Goal: Task Accomplishment & Management: Use online tool/utility

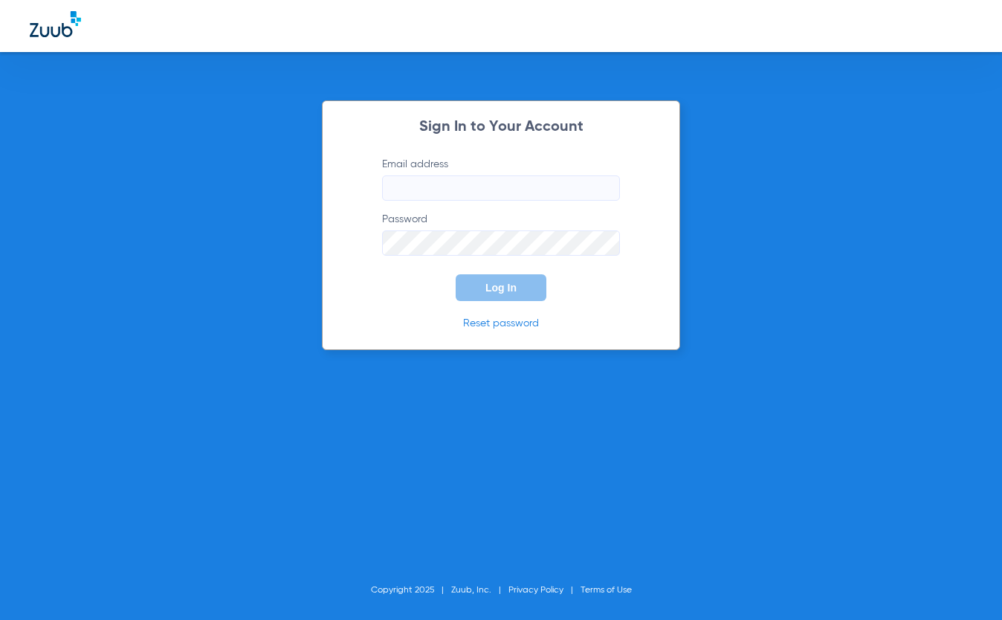
type input "[EMAIL_ADDRESS][DOMAIN_NAME]"
click at [517, 281] on button "Log In" at bounding box center [501, 287] width 91 height 27
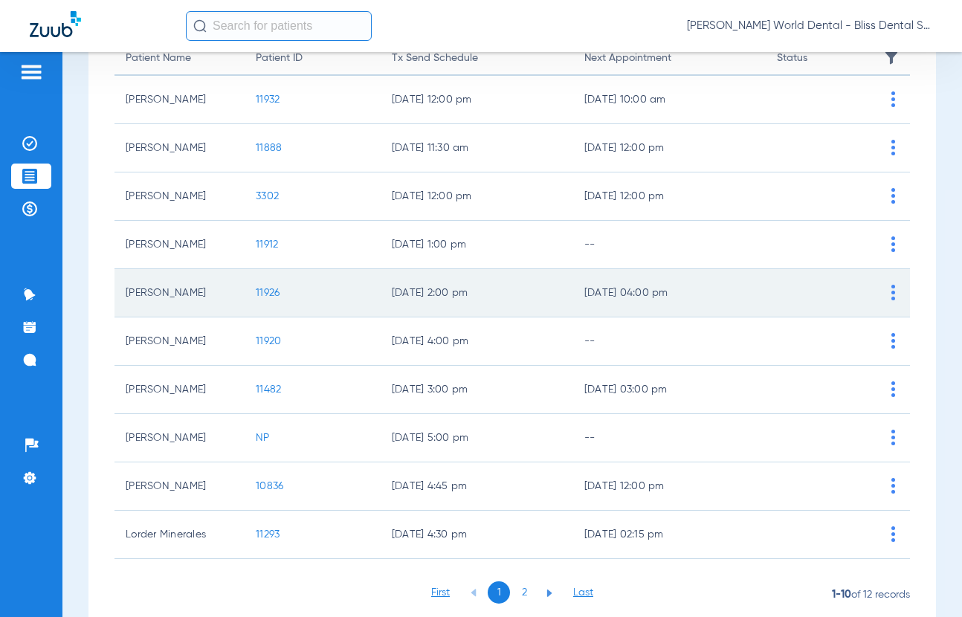
scroll to position [215, 0]
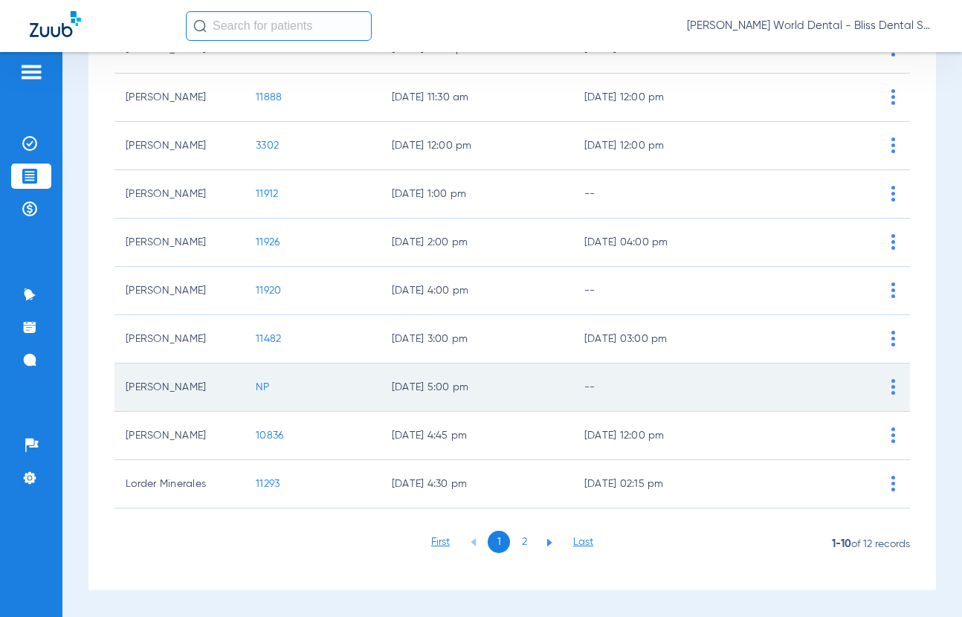
click at [256, 386] on span "NP" at bounding box center [263, 387] width 14 height 10
click at [260, 385] on span "NP" at bounding box center [263, 387] width 14 height 10
click at [262, 392] on span "NP" at bounding box center [263, 387] width 14 height 10
click at [217, 395] on td "[PERSON_NAME]" at bounding box center [179, 387] width 130 height 48
click at [218, 395] on td "[PERSON_NAME]" at bounding box center [179, 387] width 130 height 48
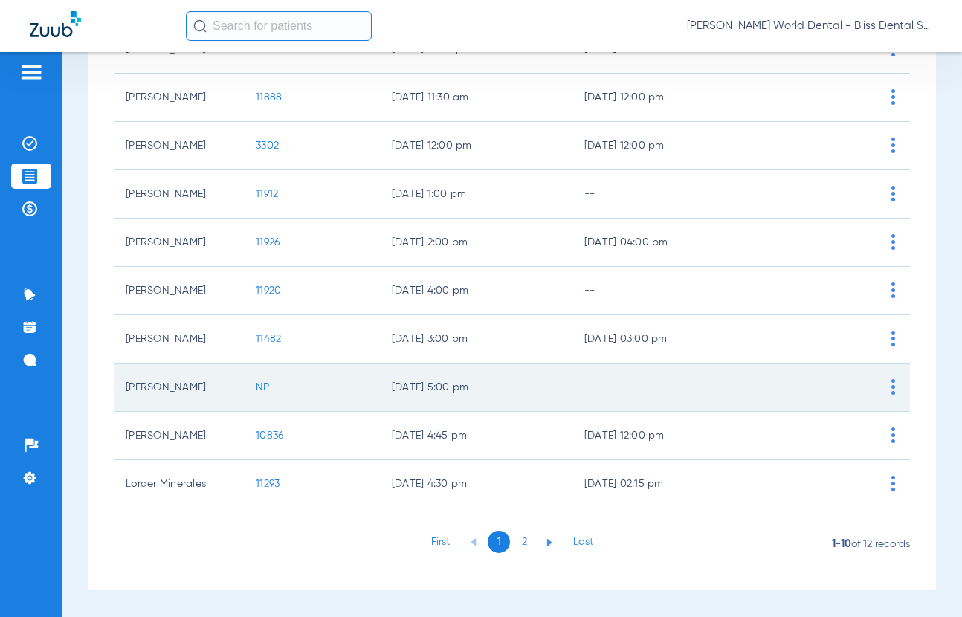
click at [172, 396] on td "[PERSON_NAME]" at bounding box center [179, 387] width 130 height 48
click at [887, 387] on span at bounding box center [893, 387] width 33 height 33
click at [793, 471] on li "Insurance Verification" at bounding box center [826, 471] width 167 height 22
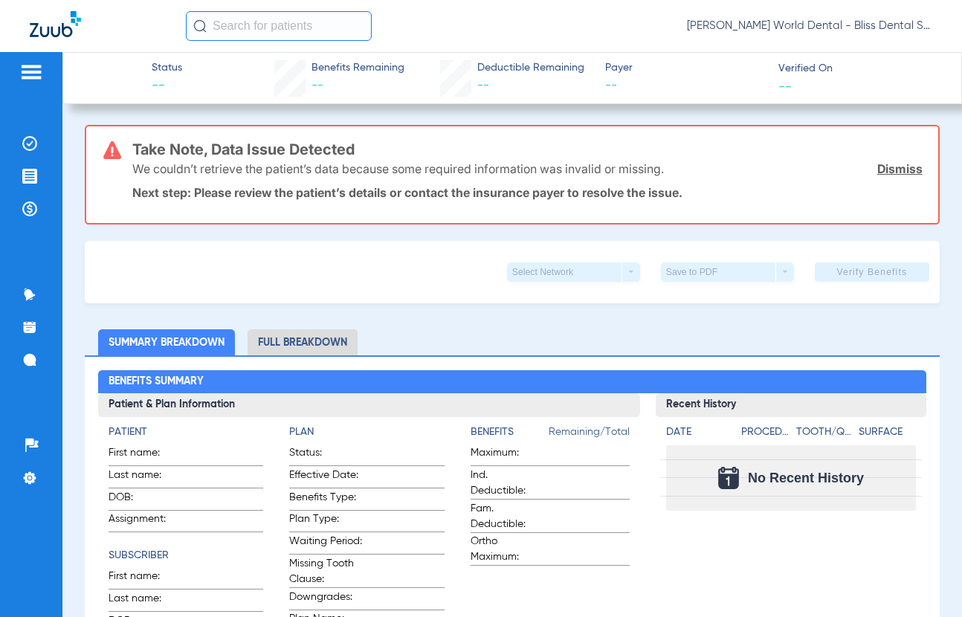
click at [879, 166] on link "Dismiss" at bounding box center [899, 168] width 45 height 15
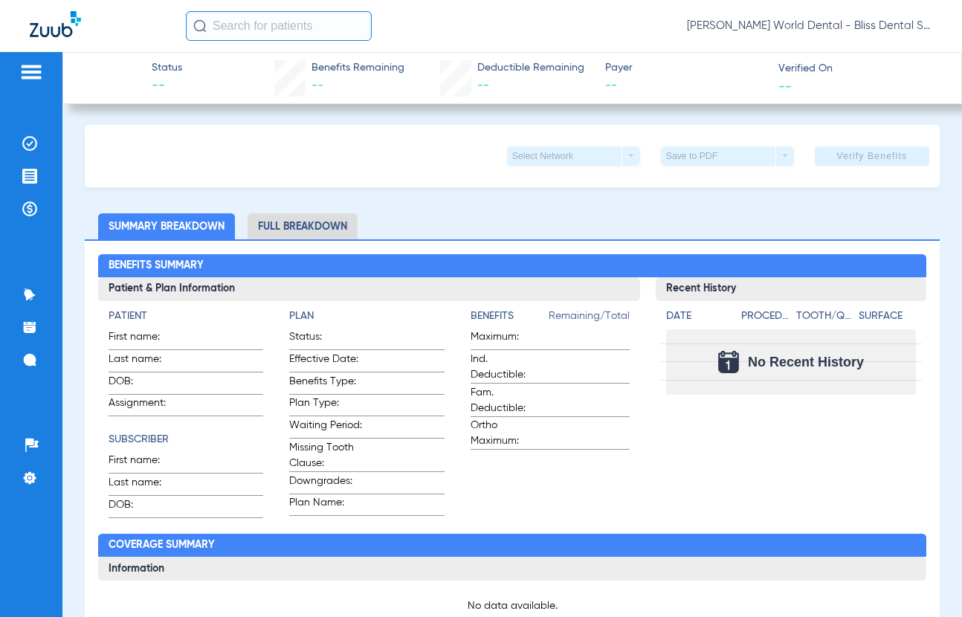
click at [314, 222] on li "Full Breakdown" at bounding box center [303, 226] width 110 height 26
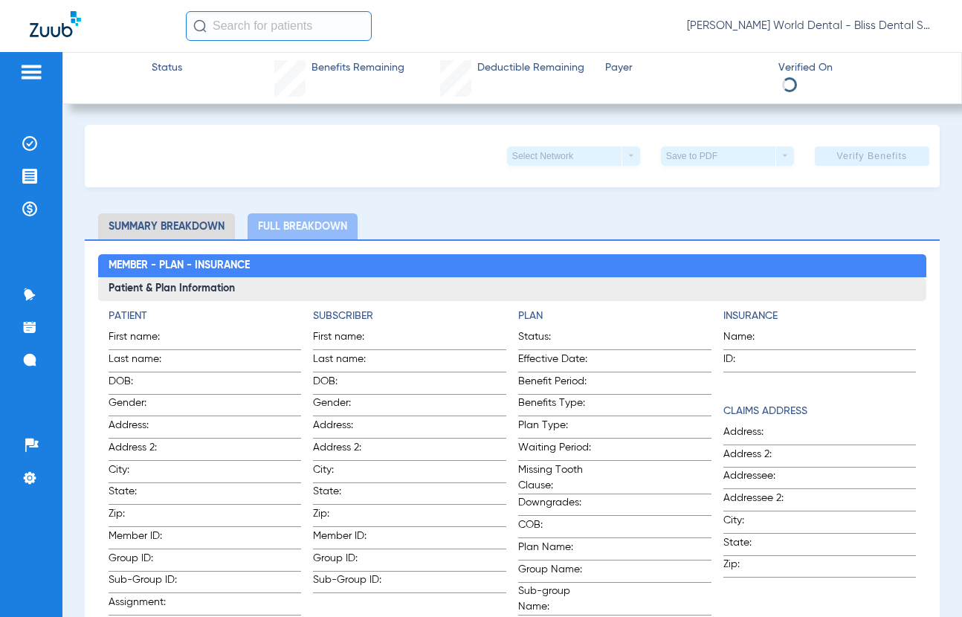
click at [179, 226] on li "Summary Breakdown" at bounding box center [166, 226] width 137 height 26
click at [37, 70] on img at bounding box center [31, 72] width 24 height 18
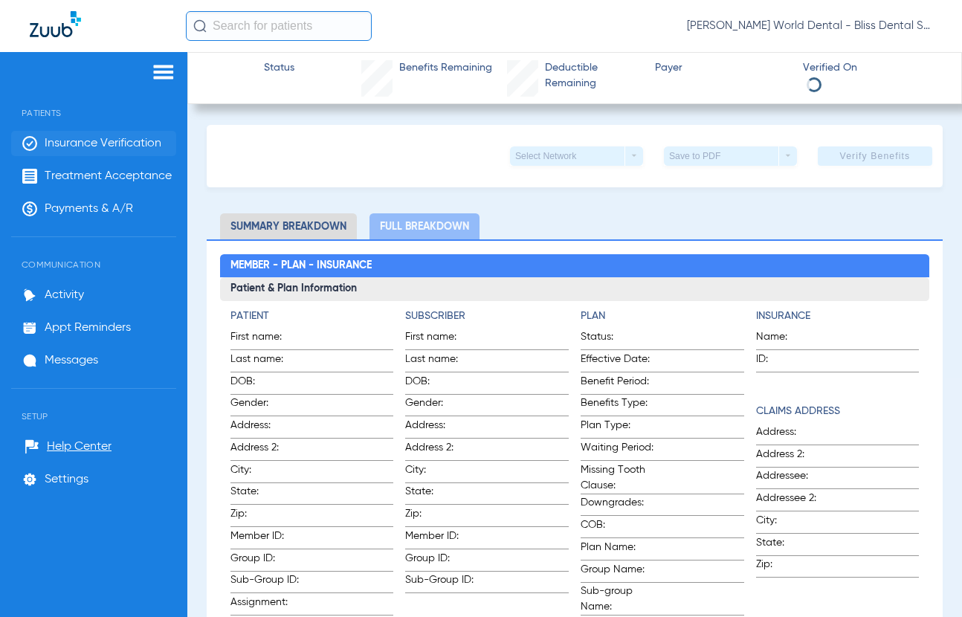
click at [77, 141] on span "Insurance Verification" at bounding box center [103, 143] width 117 height 15
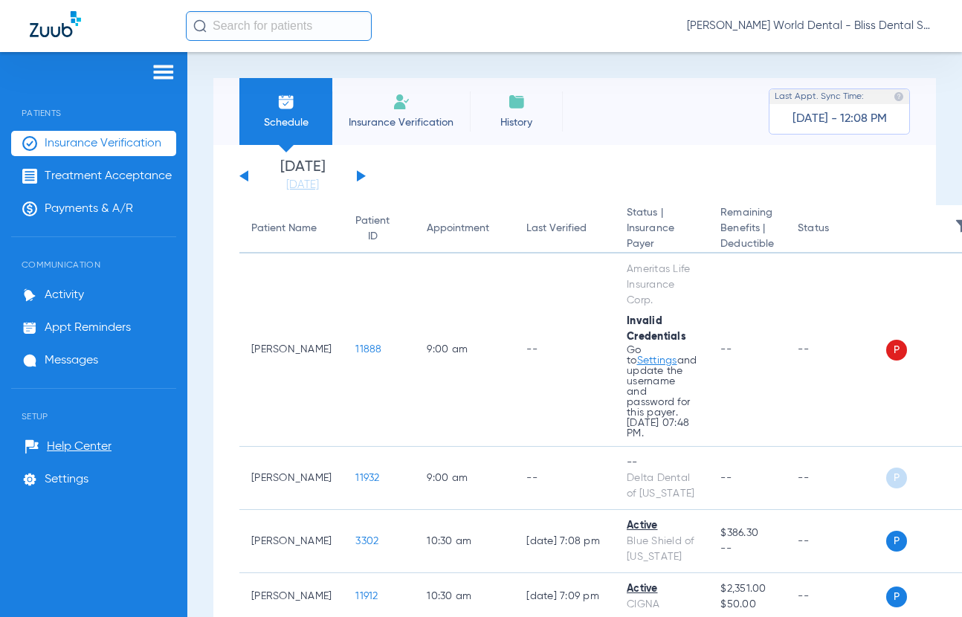
click at [313, 22] on input "text" at bounding box center [279, 26] width 186 height 30
click at [208, 364] on div "Schedule Insurance Verification History Last Appt. Sync Time: [DATE] - 12:08 PM…" at bounding box center [574, 334] width 775 height 565
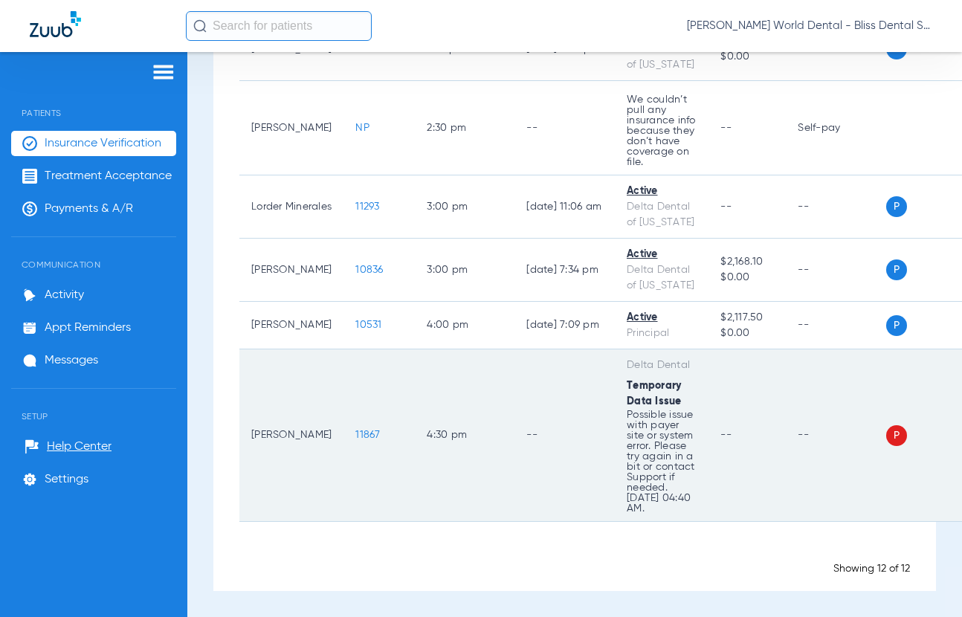
scroll to position [907, 0]
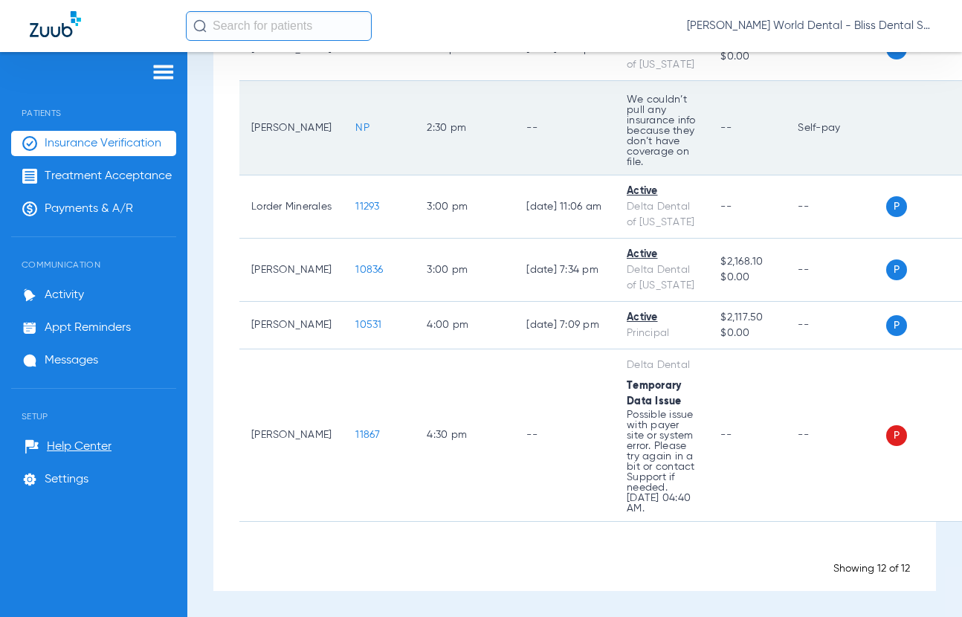
click at [355, 133] on span "NP" at bounding box center [362, 128] width 14 height 10
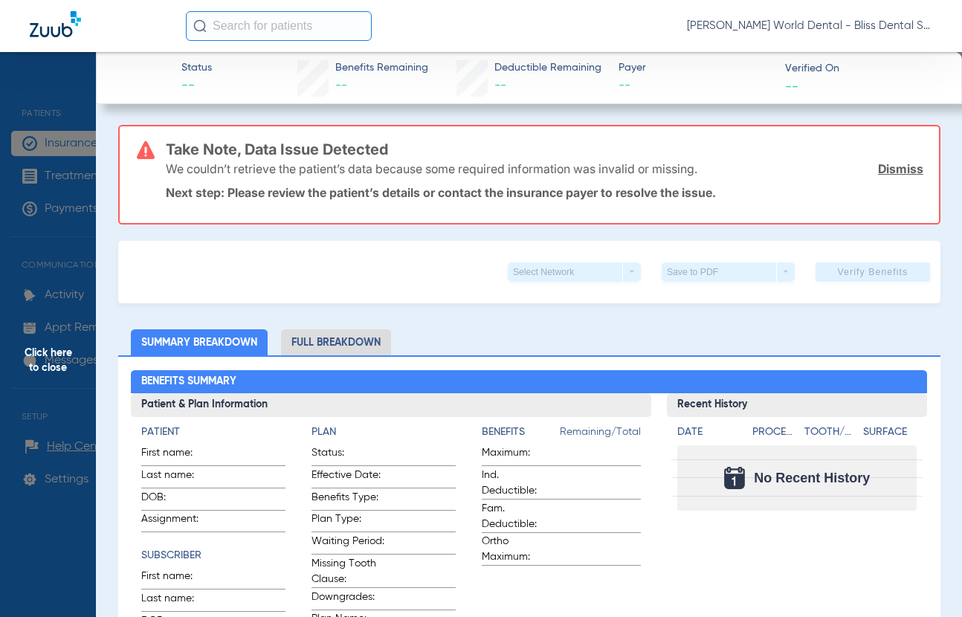
click at [589, 271] on div "Select Network arrow_drop_down" at bounding box center [574, 271] width 133 height 19
click at [821, 257] on div "Select Network arrow_drop_down Save to PDF arrow_drop_down Verify Benefits" at bounding box center [529, 272] width 822 height 62
click at [897, 166] on link "Dismiss" at bounding box center [900, 168] width 45 height 15
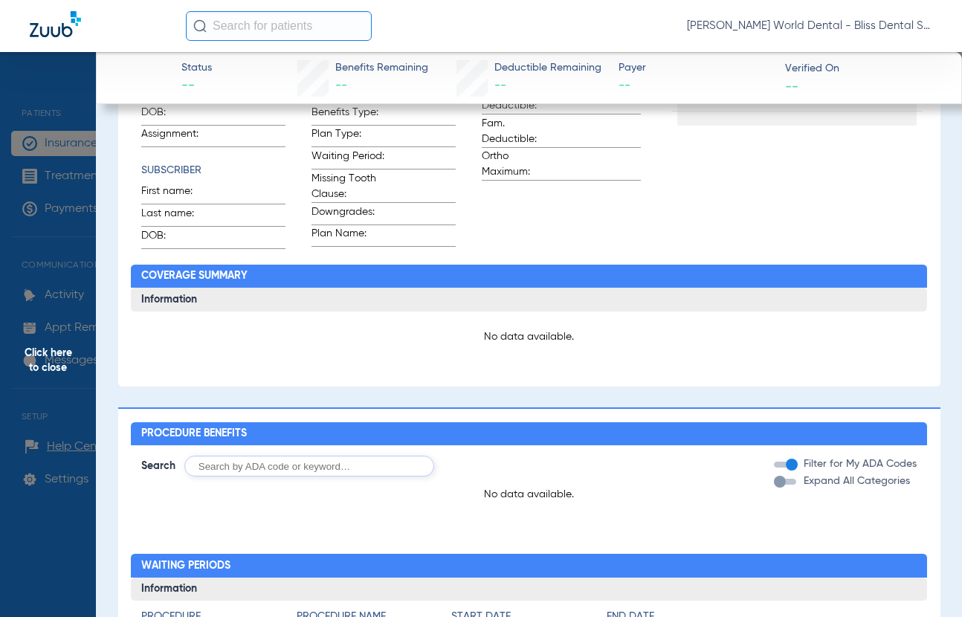
scroll to position [0, 0]
